Goal: Task Accomplishment & Management: Use online tool/utility

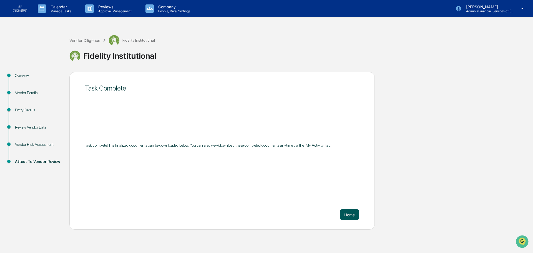
click at [346, 217] on button "Home" at bounding box center [349, 214] width 19 height 11
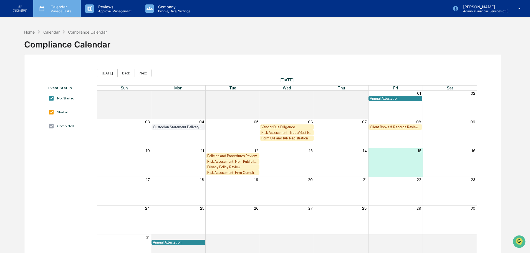
click at [55, 11] on p "Manage Tasks" at bounding box center [60, 11] width 28 height 4
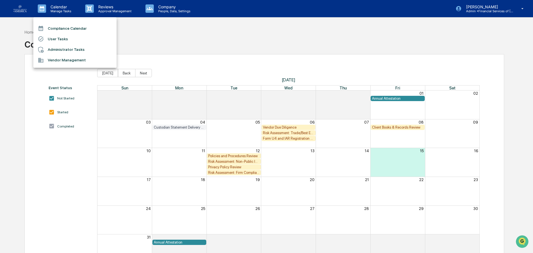
click at [57, 39] on li "User Tasks" at bounding box center [74, 39] width 83 height 11
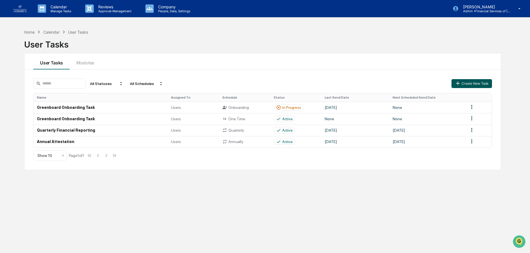
click at [487, 81] on button "Create New Task" at bounding box center [472, 83] width 41 height 9
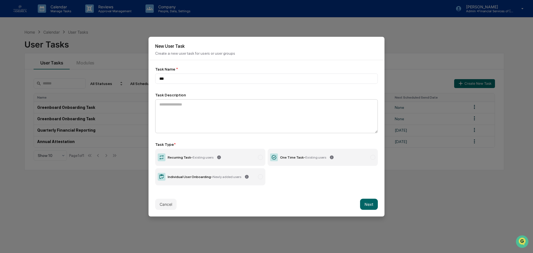
type input "***"
click at [177, 116] on textarea at bounding box center [266, 116] width 223 height 34
type textarea "**********"
click at [179, 156] on div "Recurring Task - Existing users" at bounding box center [191, 157] width 46 height 4
click at [369, 201] on button "Next" at bounding box center [369, 204] width 18 height 11
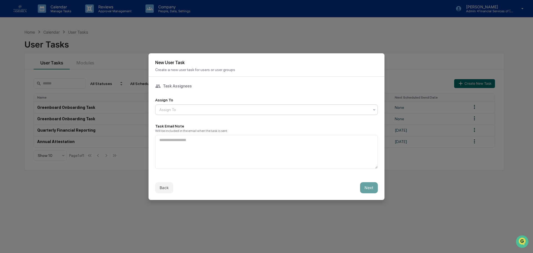
click at [173, 112] on div "Assign To" at bounding box center [265, 110] width 216 height 8
click at [185, 153] on textarea at bounding box center [266, 152] width 223 height 34
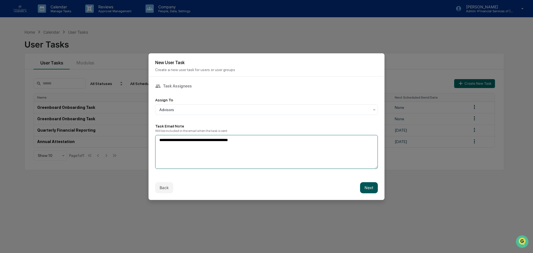
type textarea "**********"
click at [367, 187] on button "Next" at bounding box center [369, 187] width 18 height 11
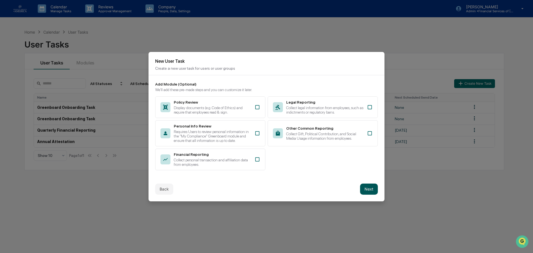
click at [374, 188] on button "Next" at bounding box center [369, 189] width 18 height 11
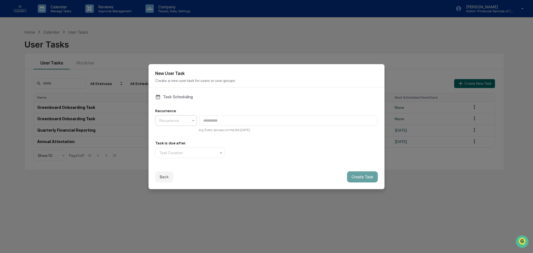
click at [189, 120] on div "Recurrence" at bounding box center [174, 121] width 34 height 8
type input "**********"
click at [252, 121] on input "**********" at bounding box center [288, 121] width 179 height 10
click at [202, 151] on div at bounding box center [187, 153] width 57 height 6
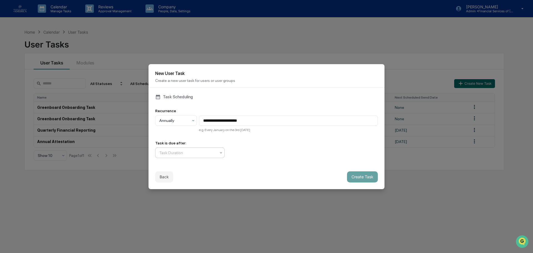
click at [351, 177] on button "Create Task" at bounding box center [362, 176] width 31 height 11
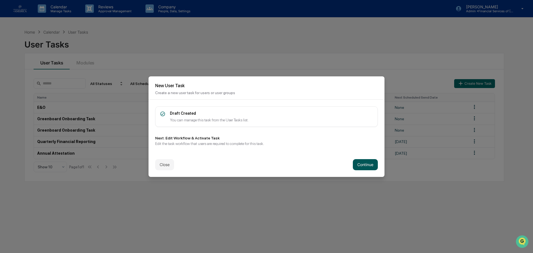
click at [363, 167] on button "Continue" at bounding box center [365, 164] width 25 height 11
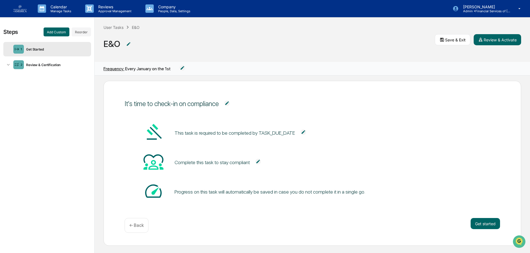
scroll to position [5, 0]
click at [480, 224] on button "Get started" at bounding box center [485, 222] width 29 height 11
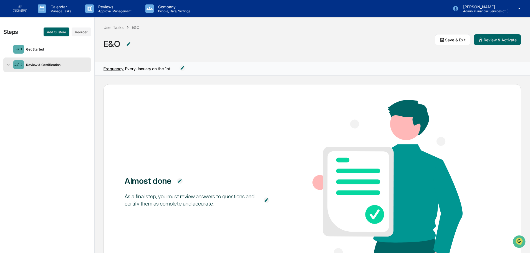
scroll to position [0, 0]
click at [42, 53] on div "1 Get Started" at bounding box center [47, 49] width 88 height 14
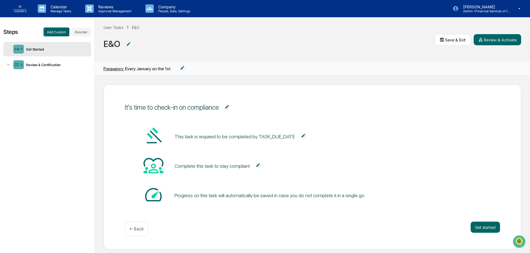
scroll to position [5, 0]
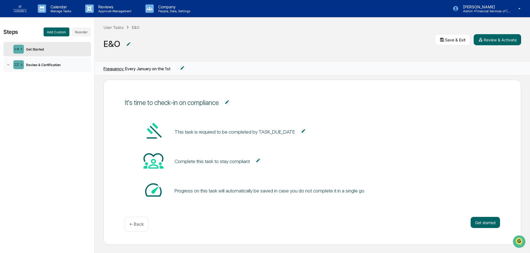
click at [45, 62] on div "2 Review & Certification" at bounding box center [47, 64] width 88 height 14
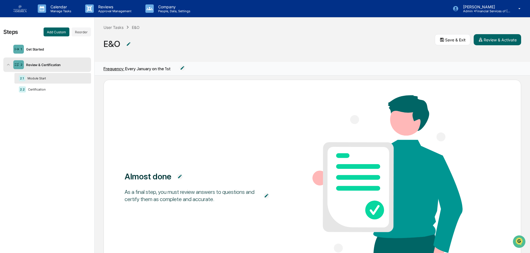
click at [44, 80] on div "Module Start" at bounding box center [54, 78] width 59 height 4
click at [45, 88] on div "Certification" at bounding box center [55, 89] width 59 height 4
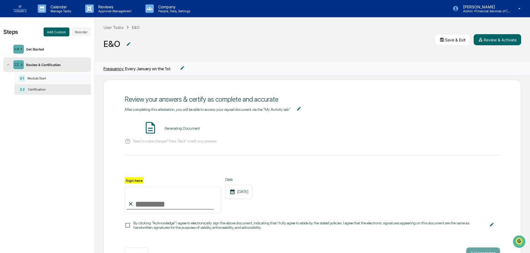
click at [45, 82] on div "2.1 Module Start" at bounding box center [52, 78] width 77 height 11
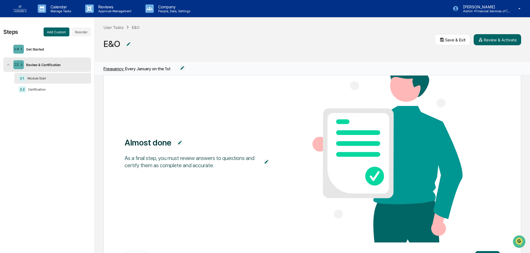
scroll to position [0, 0]
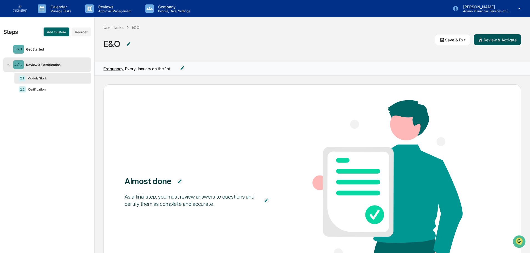
click at [498, 39] on button "Review & Activate" at bounding box center [497, 39] width 47 height 11
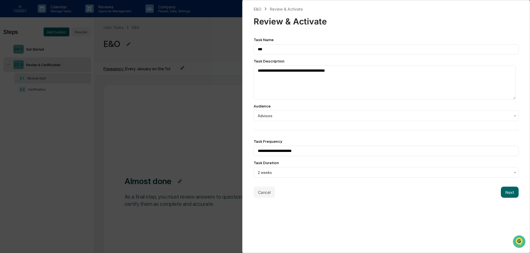
click at [215, 48] on div "**********" at bounding box center [265, 126] width 530 height 253
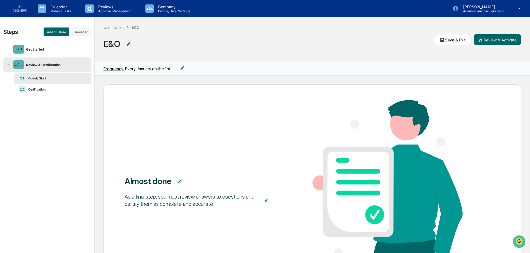
scroll to position [0, 0]
